Goal: Task Accomplishment & Management: Manage account settings

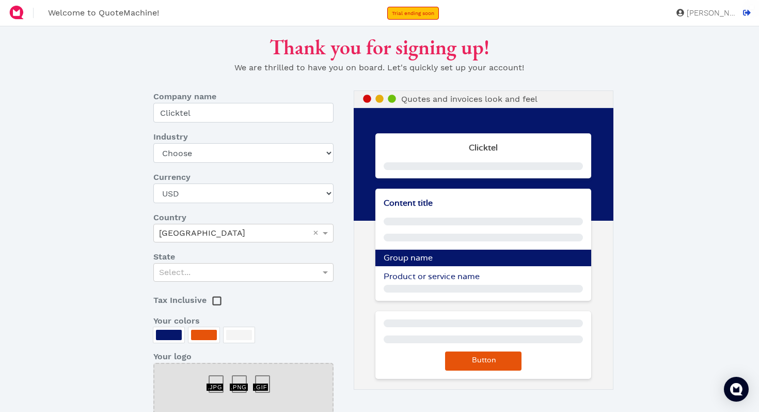
scroll to position [106, 0]
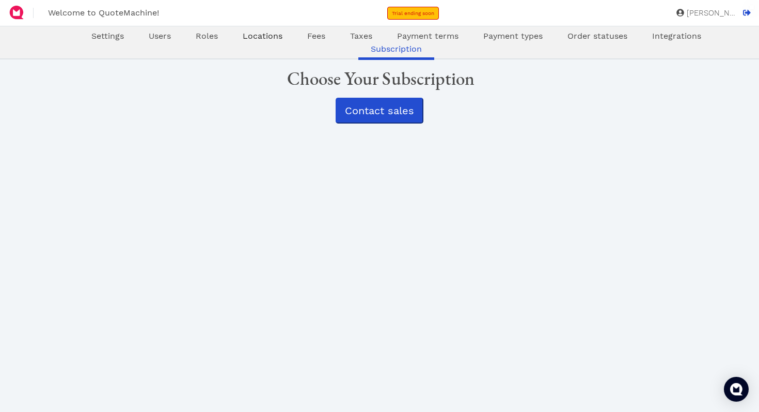
click at [243, 38] on span "Locations" at bounding box center [263, 36] width 40 height 10
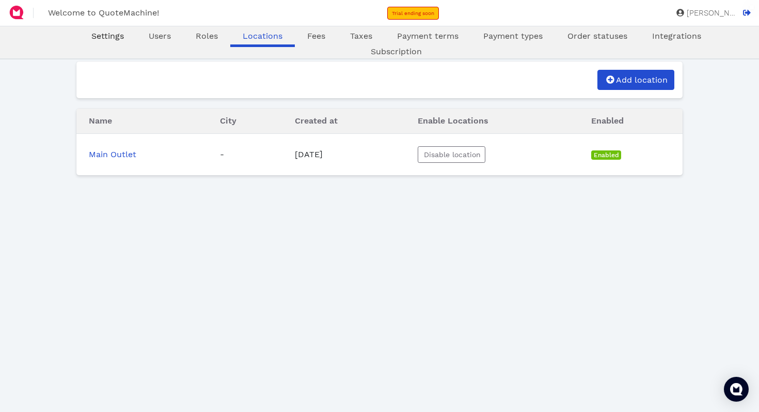
click at [91, 37] on span "Settings" at bounding box center [107, 36] width 33 height 10
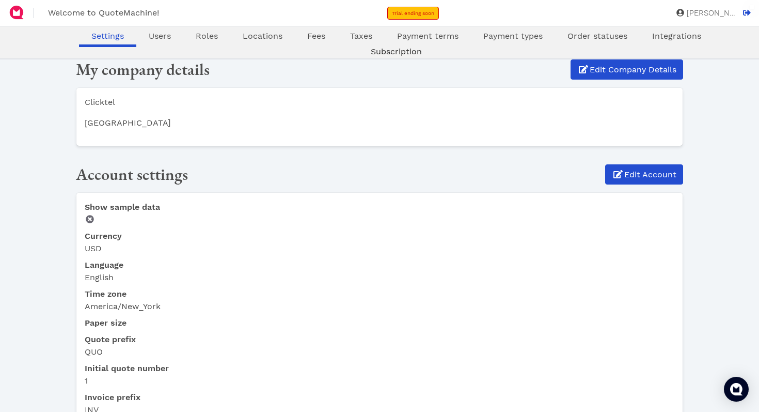
click at [422, 46] on span "Subscription" at bounding box center [396, 51] width 51 height 10
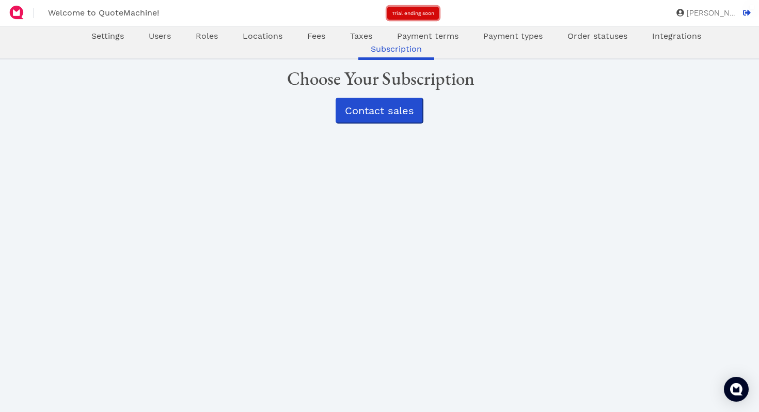
click at [423, 14] on span "Trial ending soon" at bounding box center [413, 13] width 42 height 6
click at [750, 12] on icon at bounding box center [747, 13] width 8 height 6
